Goal: Task Accomplishment & Management: Manage account settings

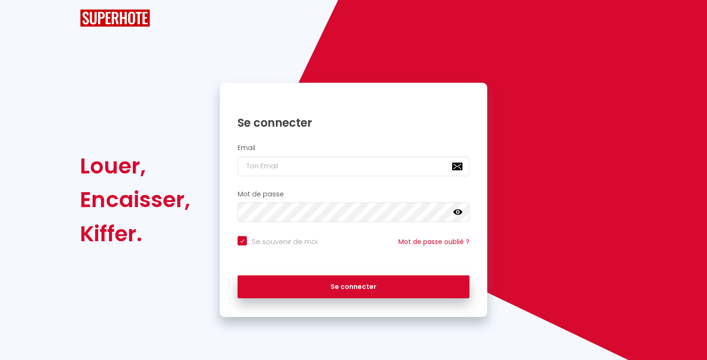
checkbox input "true"
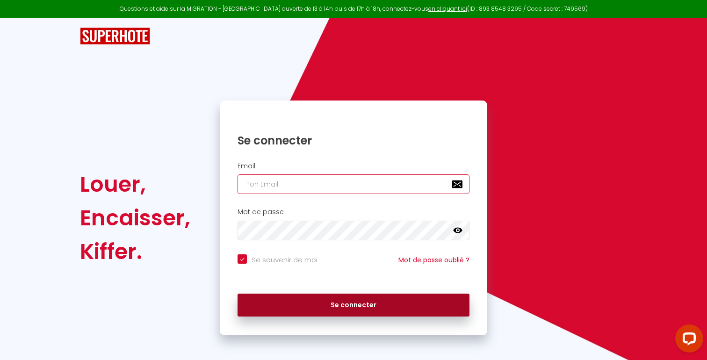
type input "[EMAIL_ADDRESS][DOMAIN_NAME]"
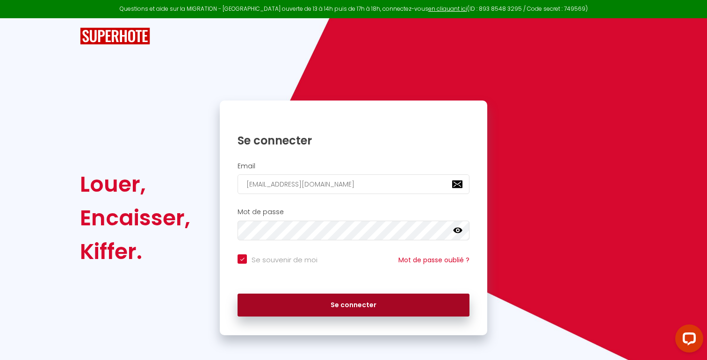
click at [345, 310] on button "Se connecter" at bounding box center [354, 305] width 232 height 23
checkbox input "true"
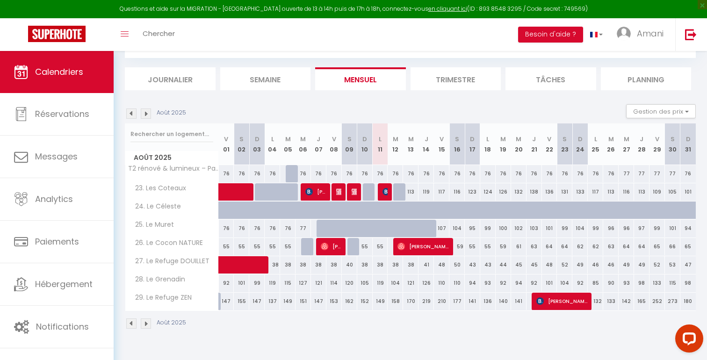
scroll to position [49, 0]
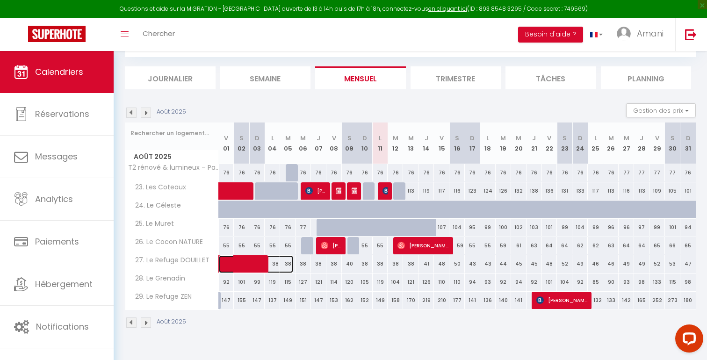
click at [239, 265] on span at bounding box center [261, 264] width 65 height 18
select select "OK"
select select "0"
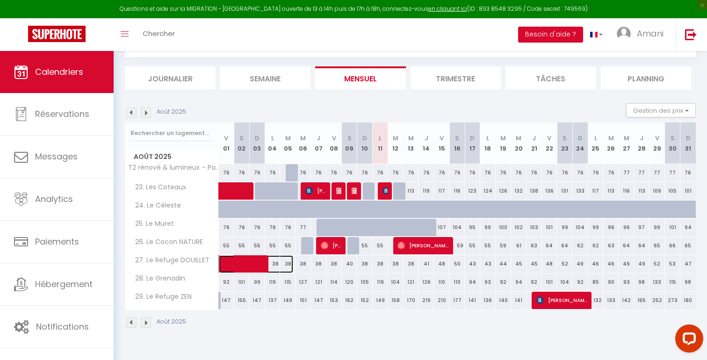
select select "1"
select select
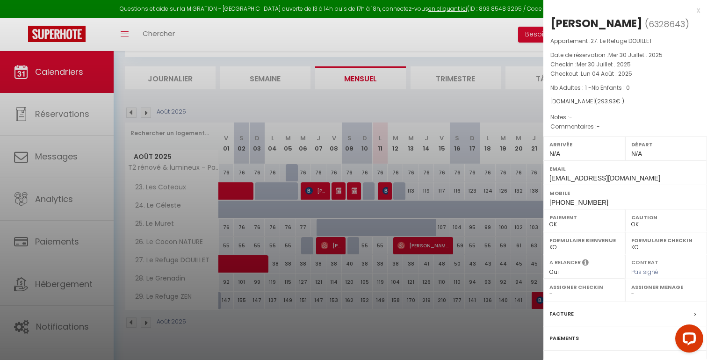
click at [443, 31] on div at bounding box center [353, 180] width 707 height 360
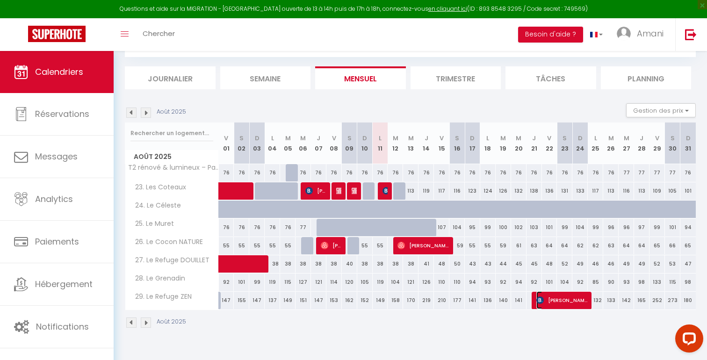
click at [549, 299] on span "[PERSON_NAME]" at bounding box center [561, 300] width 51 height 18
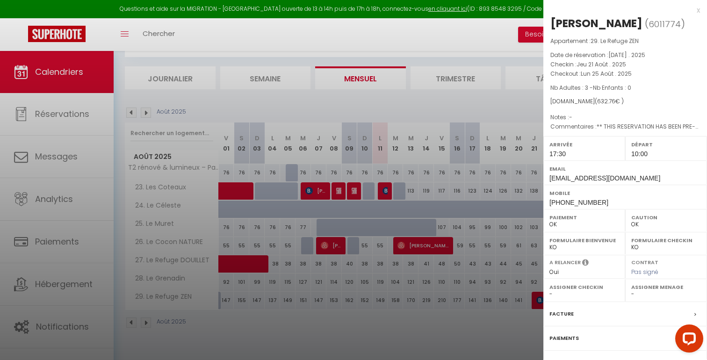
click at [447, 326] on div at bounding box center [353, 180] width 707 height 360
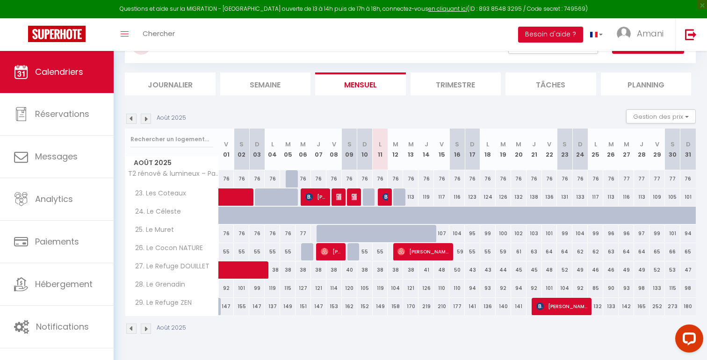
scroll to position [49, 0]
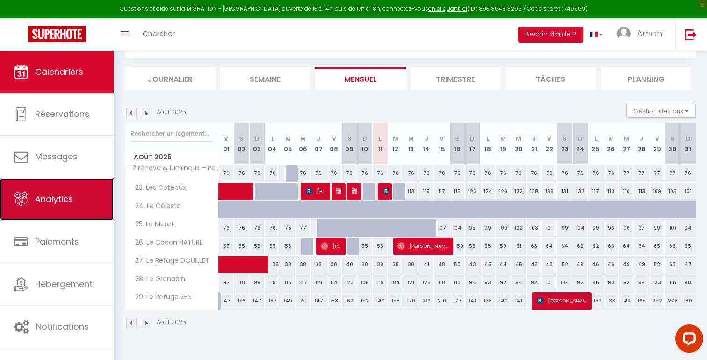
click at [79, 193] on link "Analytics" at bounding box center [57, 199] width 114 height 42
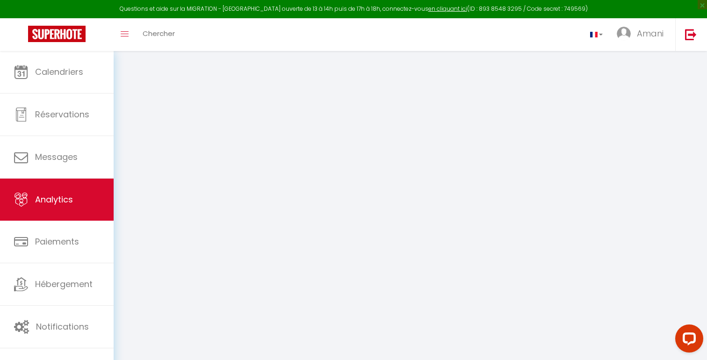
select select "2025"
select select "8"
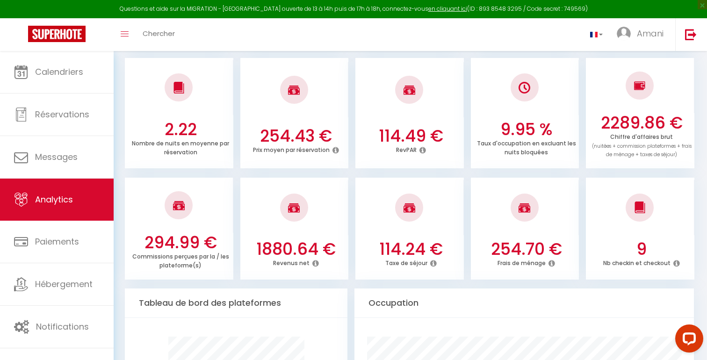
scroll to position [255, 0]
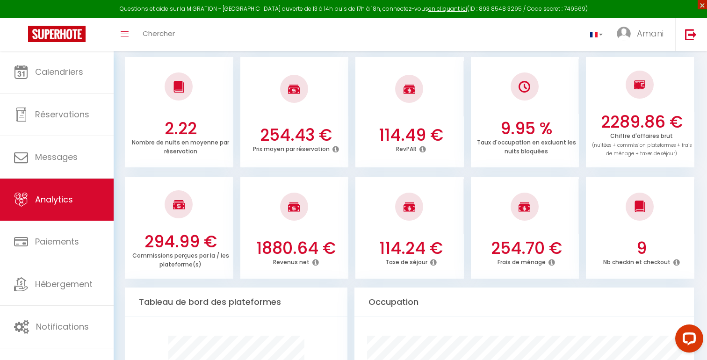
click at [703, 6] on span "×" at bounding box center [702, 4] width 9 height 9
